Goal: Task Accomplishment & Management: Use online tool/utility

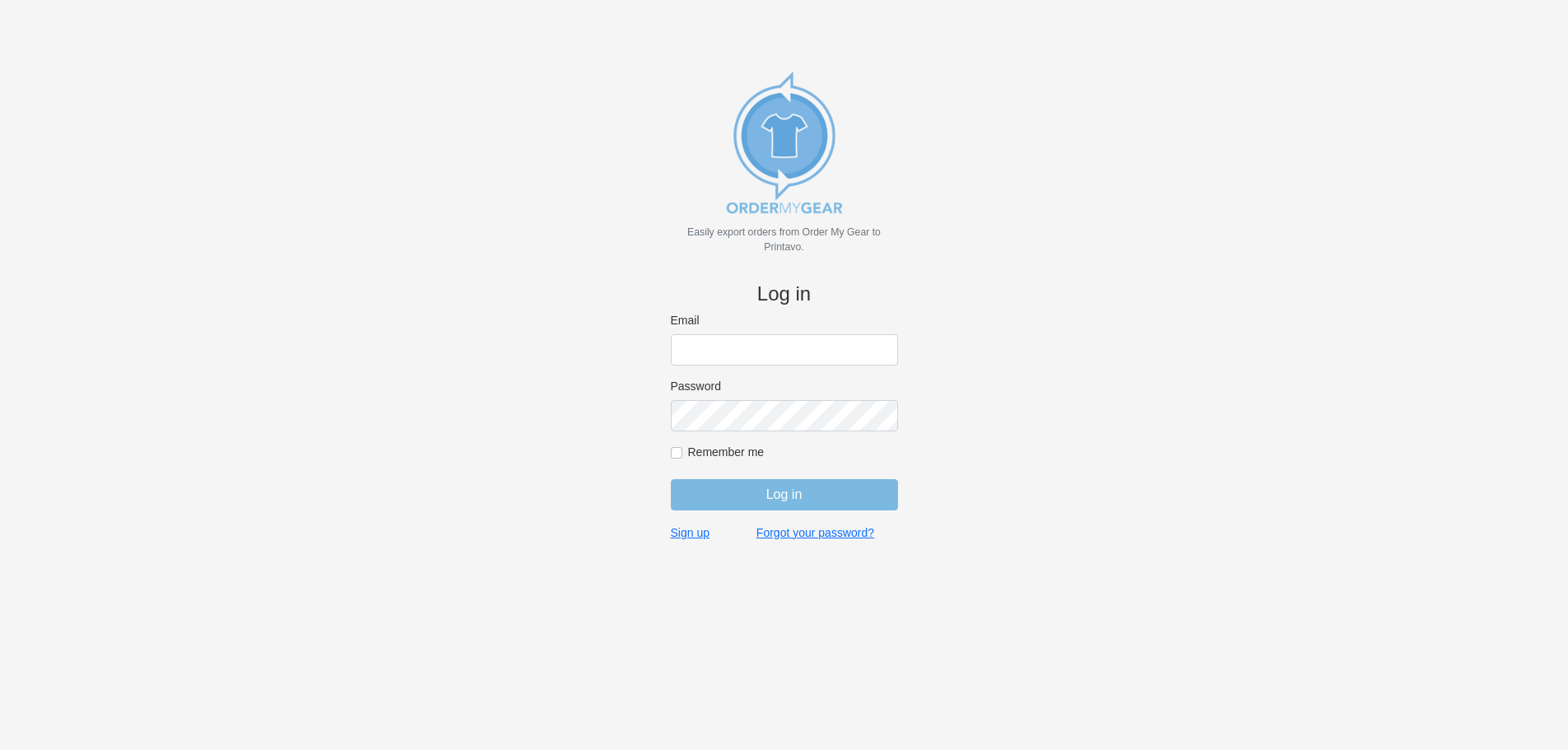
type input "[EMAIL_ADDRESS][DOMAIN_NAME]"
click at [736, 502] on input "Log in" at bounding box center [784, 494] width 227 height 31
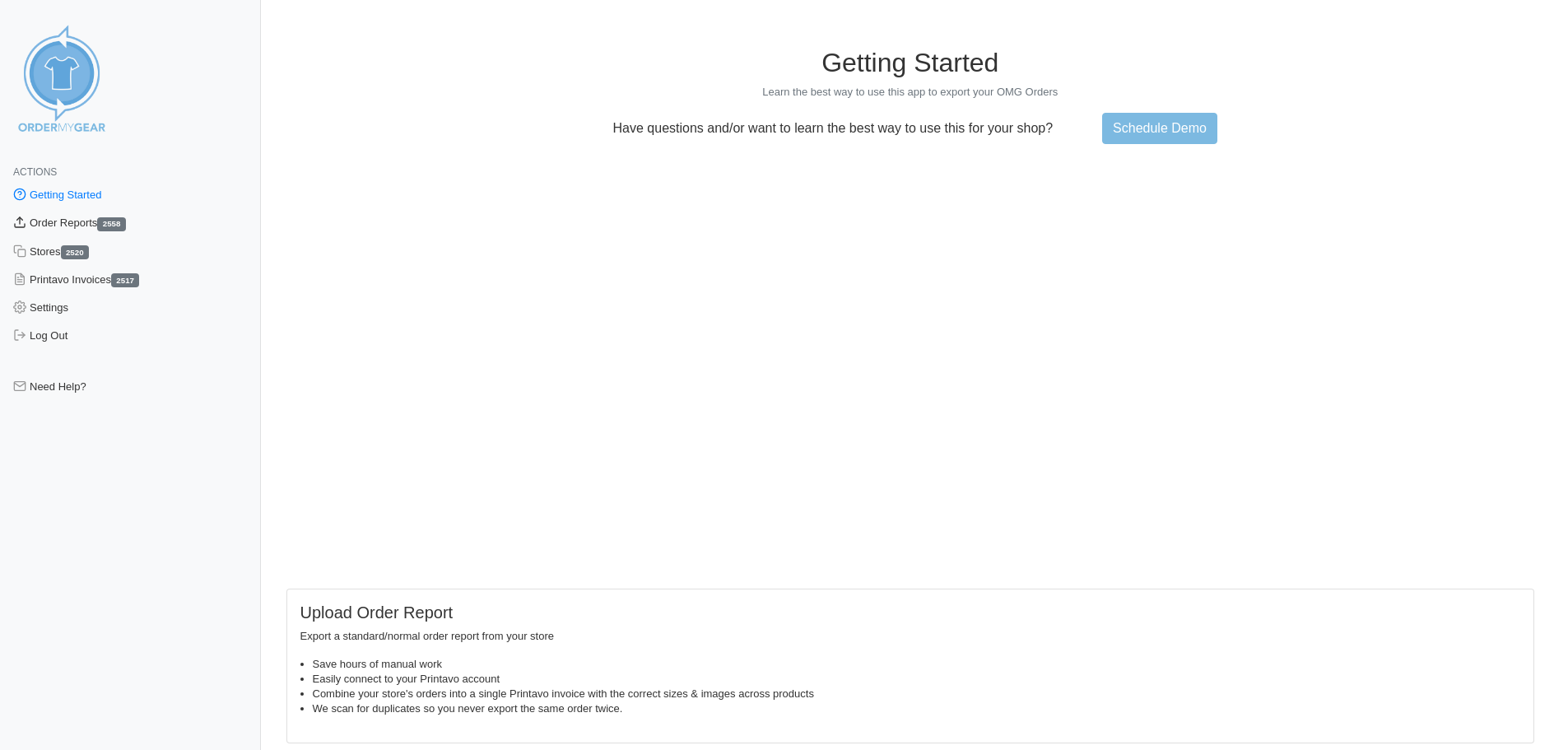
click at [56, 226] on link "Order Reports 2558" at bounding box center [130, 223] width 261 height 28
